Goal: Task Accomplishment & Management: Use online tool/utility

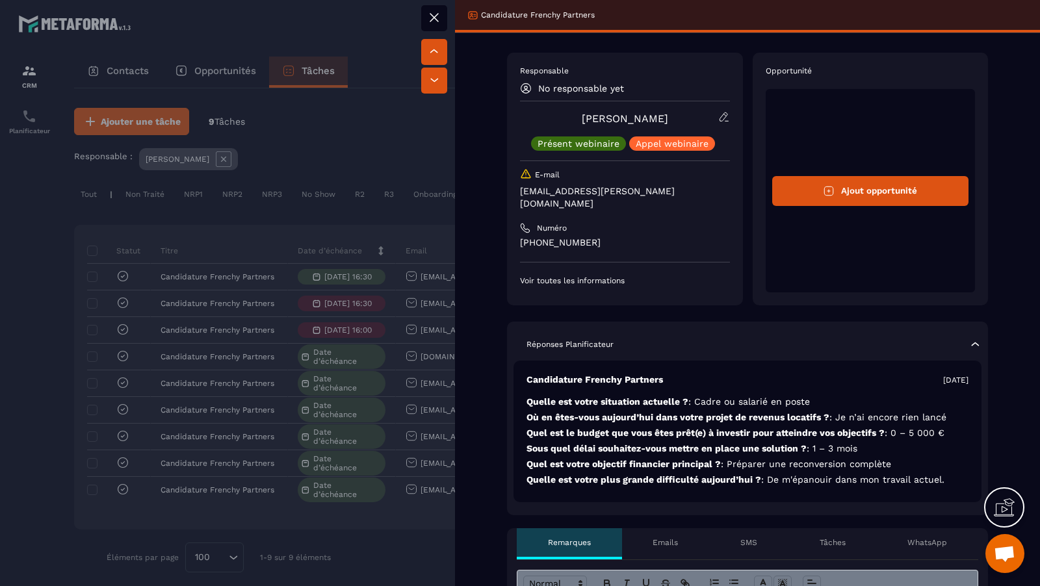
scroll to position [0, 395]
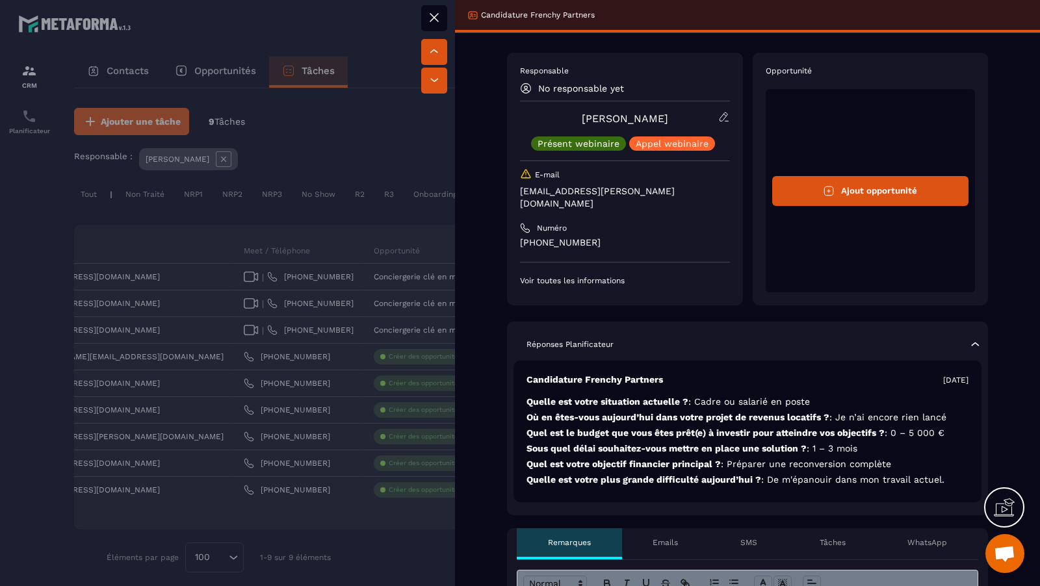
click at [365, 334] on div at bounding box center [520, 293] width 1040 height 586
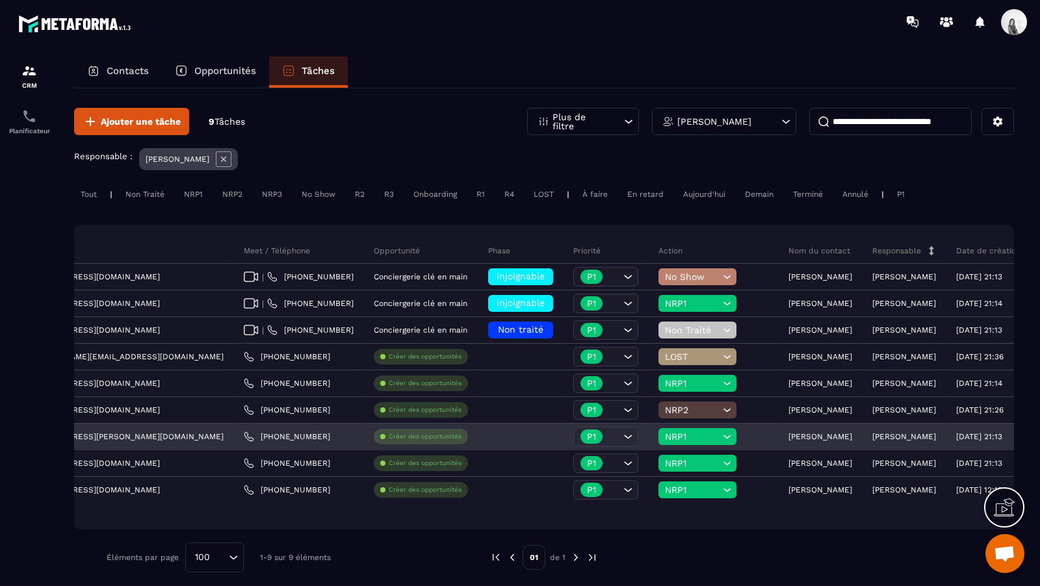
click at [374, 440] on div "Créer des opportunités" at bounding box center [421, 437] width 94 height 16
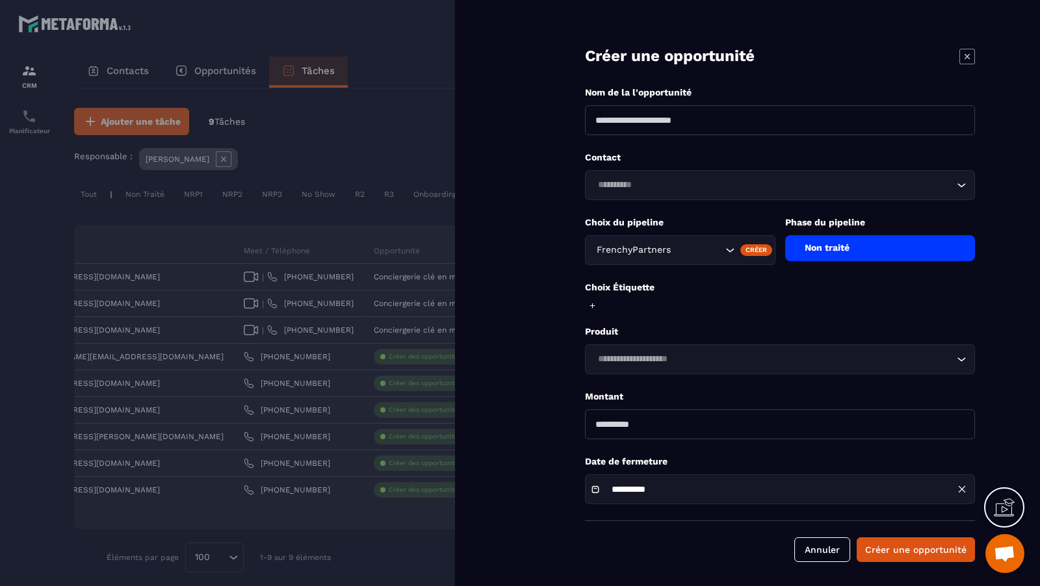
click at [791, 196] on div "Loading..." at bounding box center [780, 185] width 390 height 30
click at [958, 187] on icon "Search for option" at bounding box center [961, 185] width 13 height 13
click at [718, 256] on div "FrenchyPartners" at bounding box center [680, 250] width 191 height 30
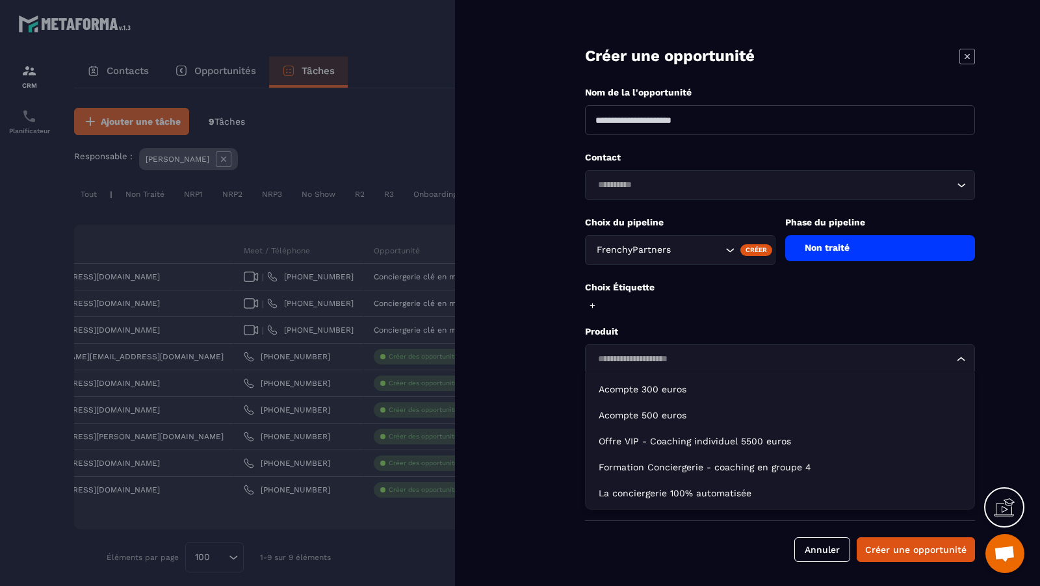
click at [673, 345] on div "Loading..." at bounding box center [780, 360] width 390 height 30
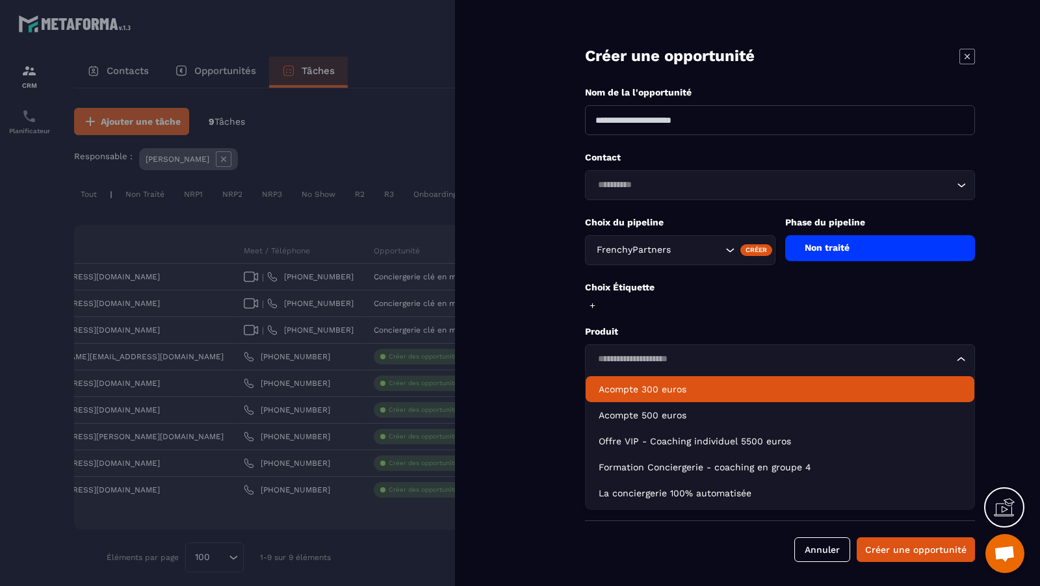
click at [696, 320] on form "**********" at bounding box center [780, 294] width 520 height 588
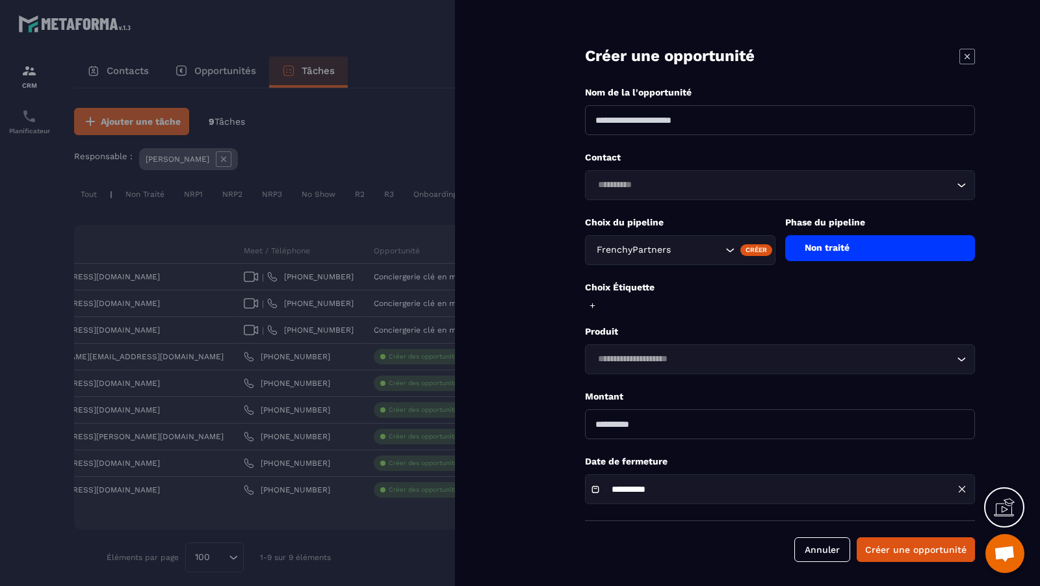
click at [685, 424] on input "number" at bounding box center [780, 425] width 390 height 30
type input "**"
click at [810, 547] on button "Annuler" at bounding box center [823, 550] width 56 height 25
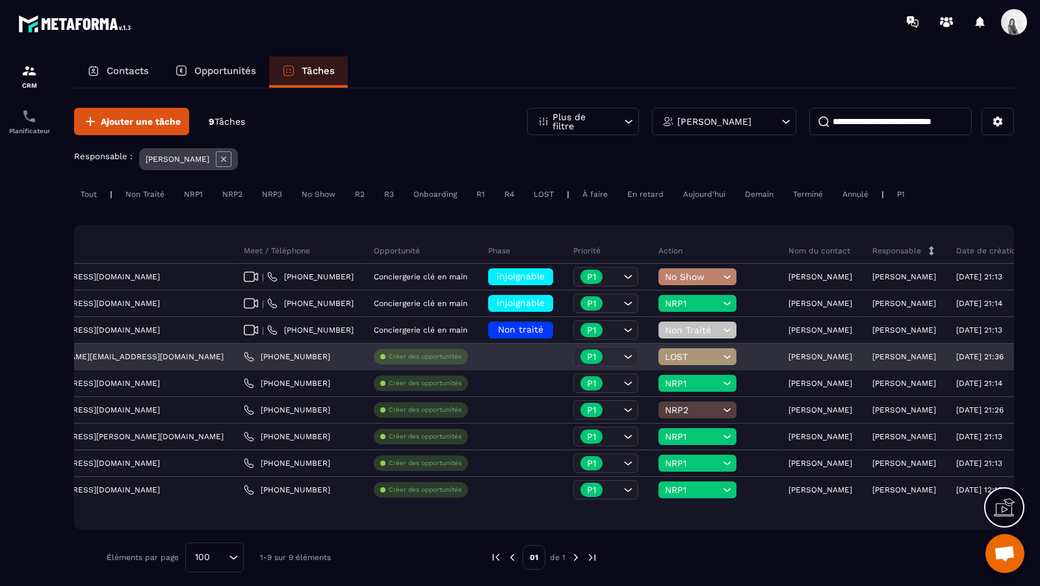
click at [389, 356] on p "Créer des opportunités" at bounding box center [425, 356] width 73 height 9
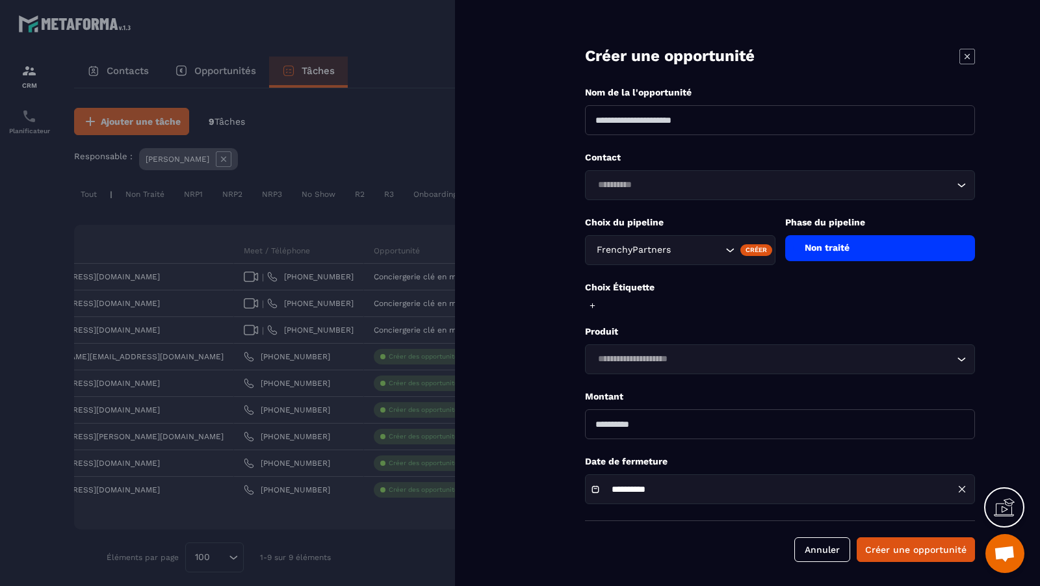
click at [730, 131] on input at bounding box center [780, 120] width 390 height 30
click at [333, 273] on div at bounding box center [520, 293] width 1040 height 586
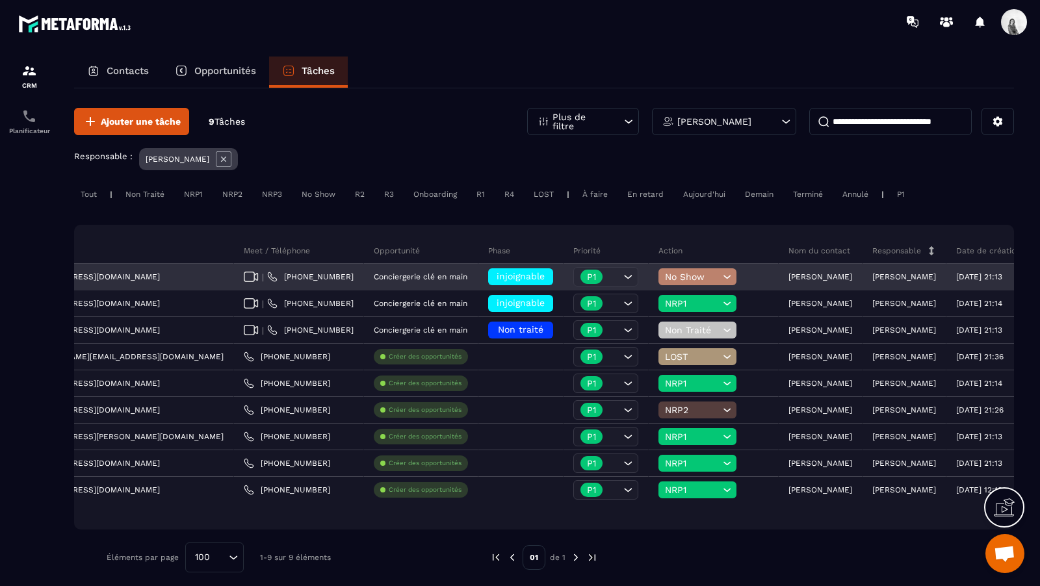
click at [364, 281] on div "Conciergerie clé en main" at bounding box center [421, 278] width 114 height 26
click at [873, 272] on p "[PERSON_NAME]" at bounding box center [905, 276] width 64 height 9
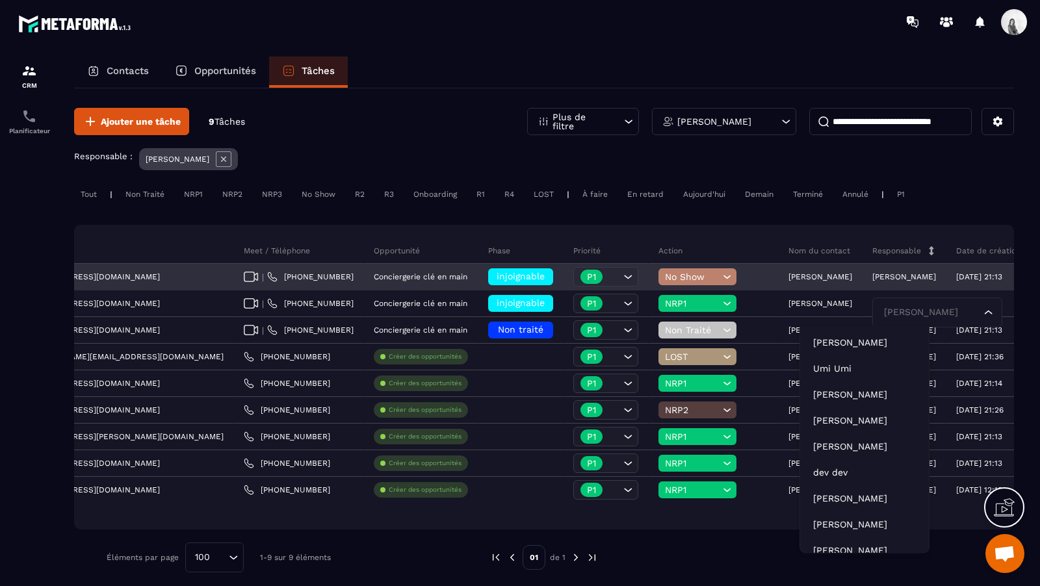
click at [779, 282] on div "[PERSON_NAME]" at bounding box center [821, 278] width 84 height 26
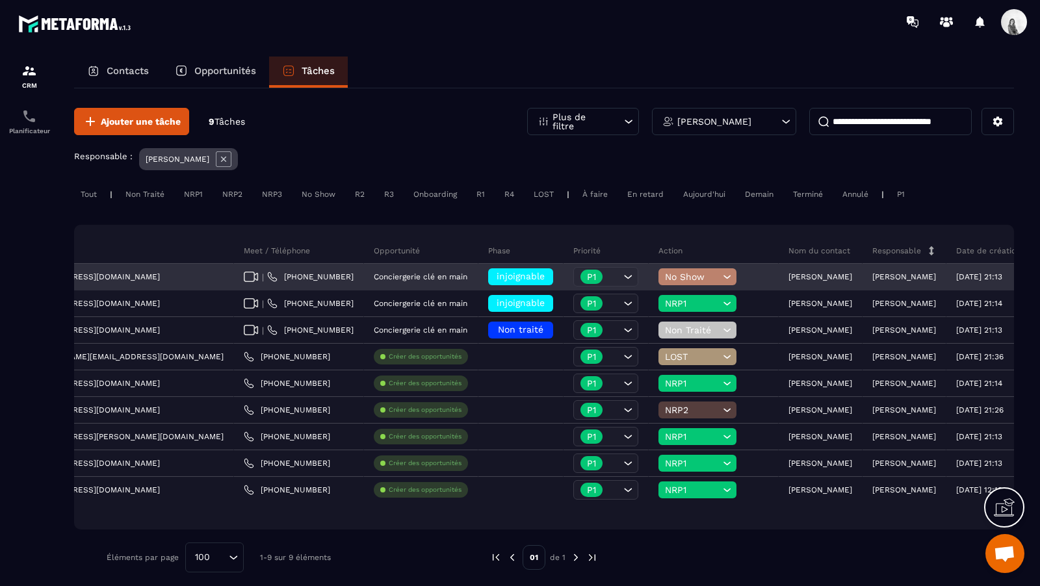
click at [789, 277] on p "[PERSON_NAME]" at bounding box center [821, 276] width 64 height 9
